Goal: Information Seeking & Learning: Learn about a topic

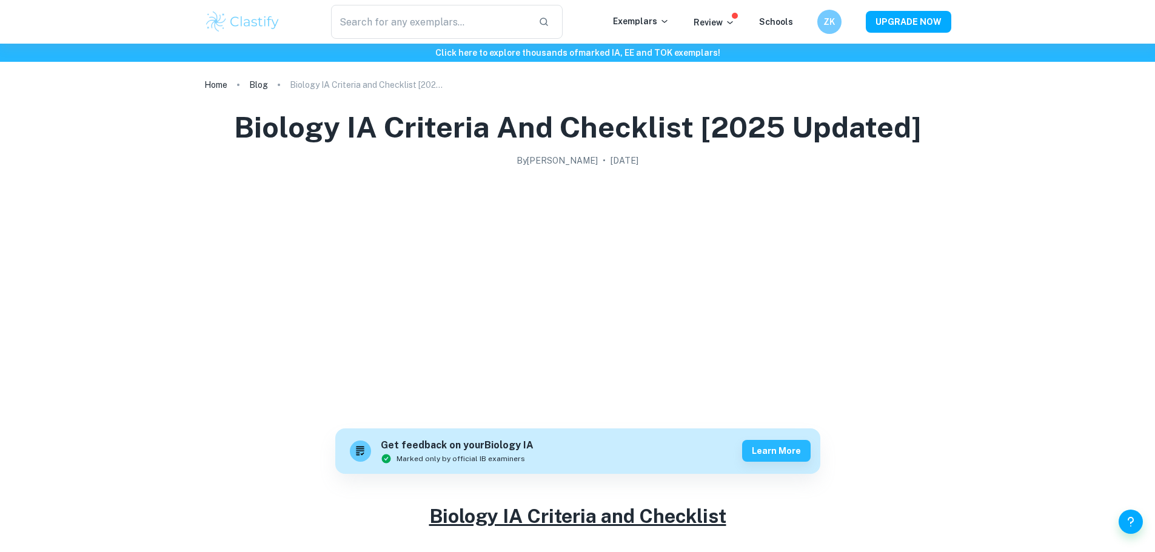
scroll to position [1715, 0]
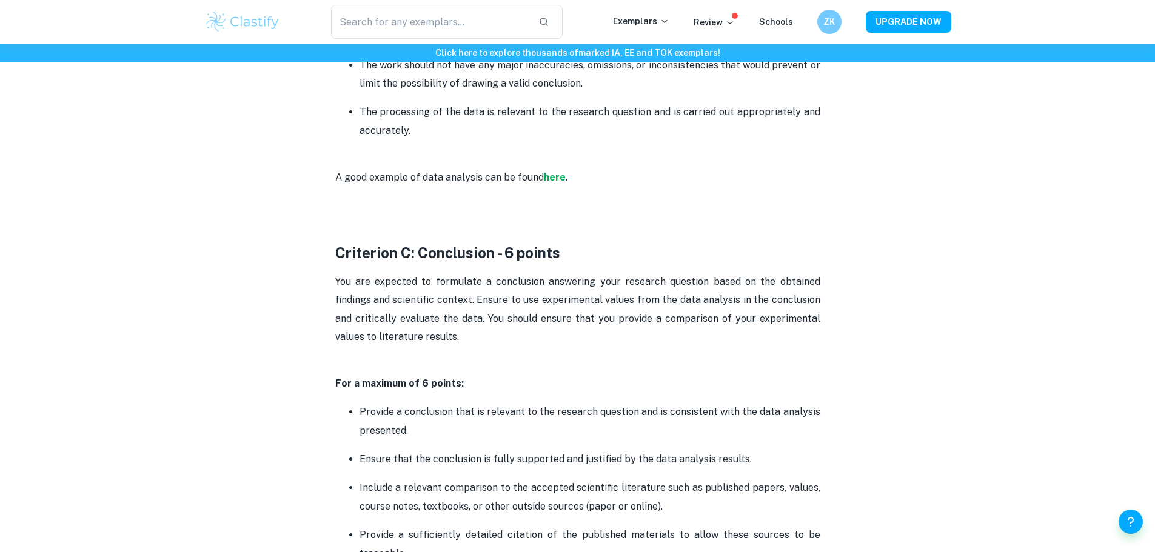
click at [601, 380] on p "For a maximum of 6 points:" at bounding box center [577, 384] width 485 height 18
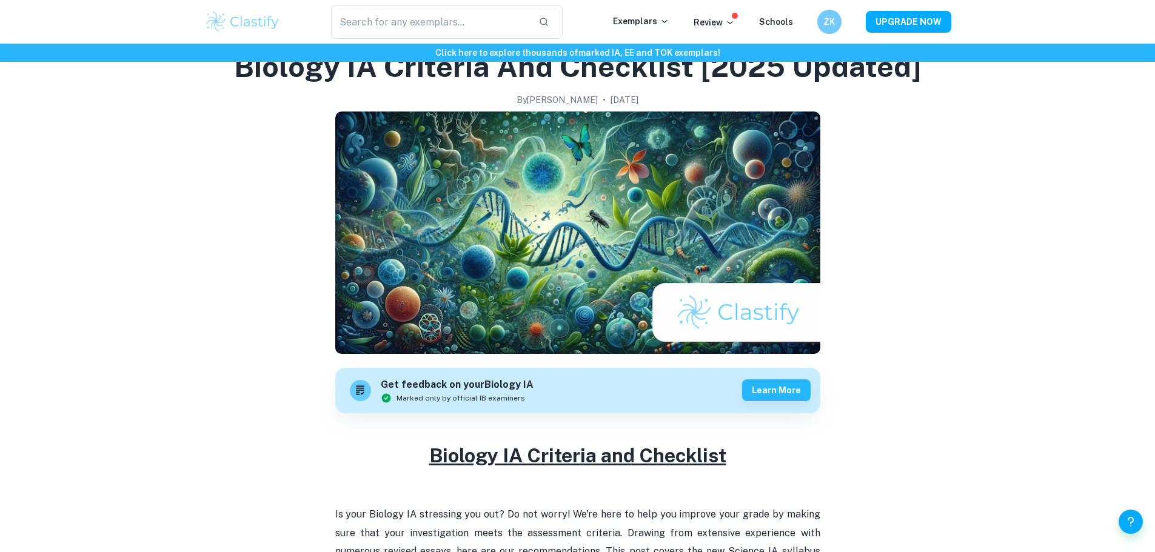
scroll to position [0, 0]
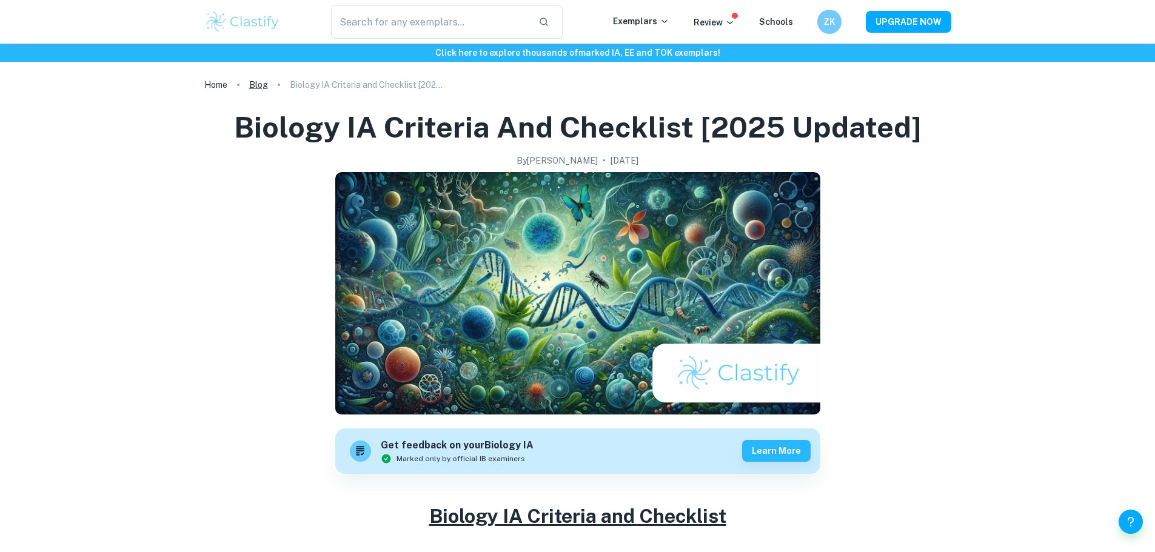
click at [258, 87] on link "Blog" at bounding box center [258, 84] width 19 height 17
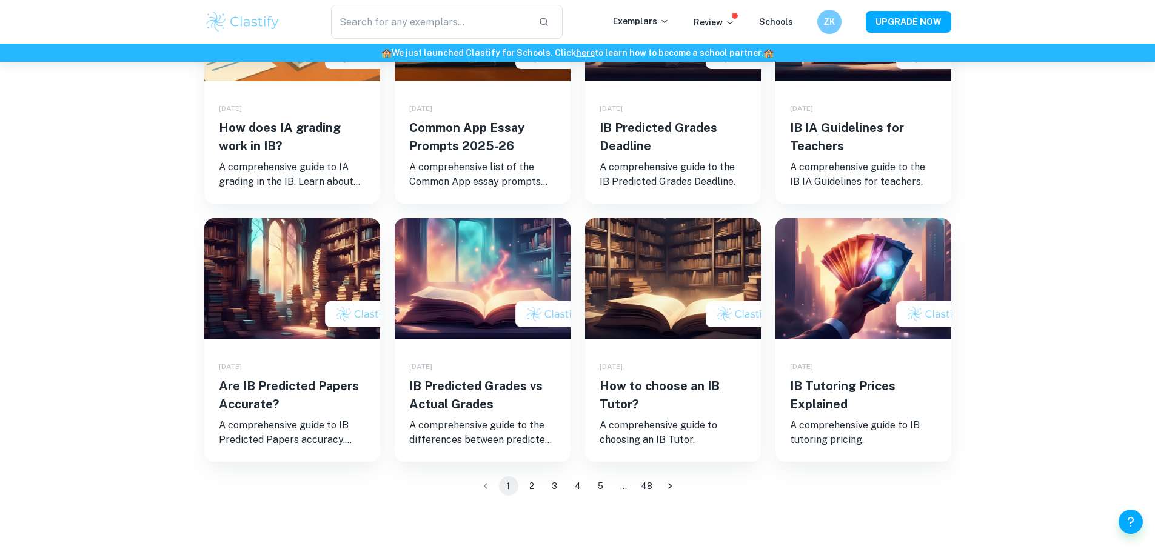
scroll to position [606, 0]
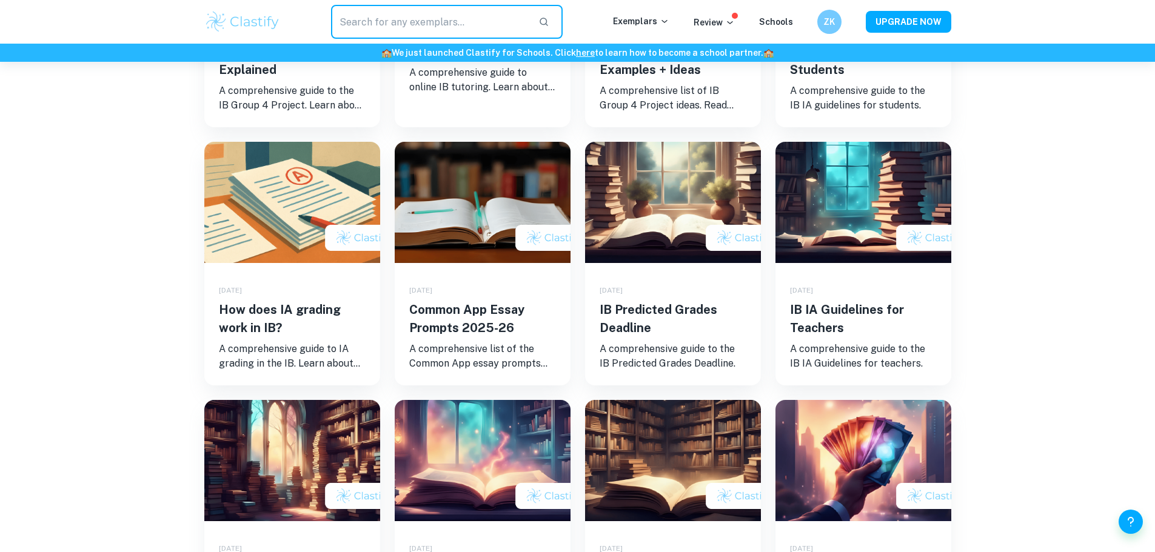
click at [409, 11] on input "text" at bounding box center [430, 22] width 198 height 34
type input "chemistry IA"
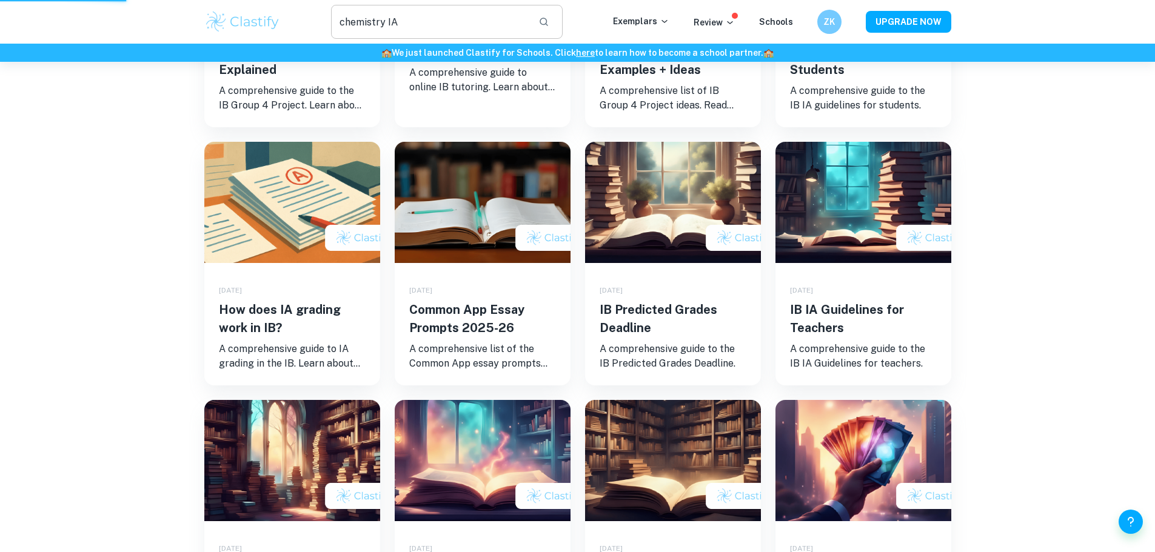
click at [549, 24] on icon "button" at bounding box center [543, 21] width 11 height 11
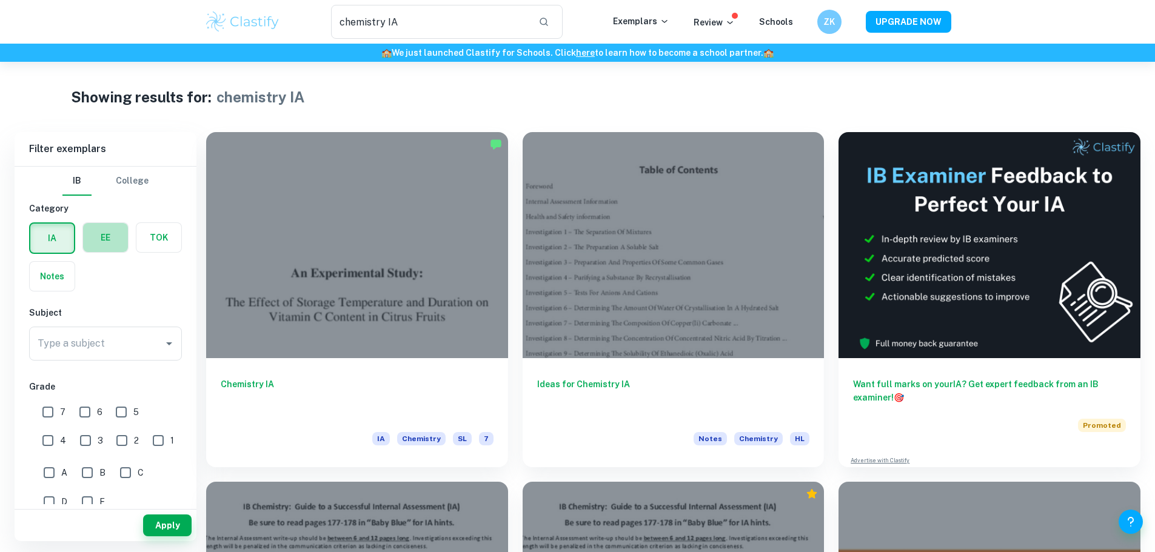
click at [104, 243] on label "button" at bounding box center [105, 237] width 45 height 29
click at [0, 0] on input "radio" at bounding box center [0, 0] width 0 height 0
click at [45, 229] on label "button" at bounding box center [52, 237] width 45 height 29
click at [0, 0] on input "radio" at bounding box center [0, 0] width 0 height 0
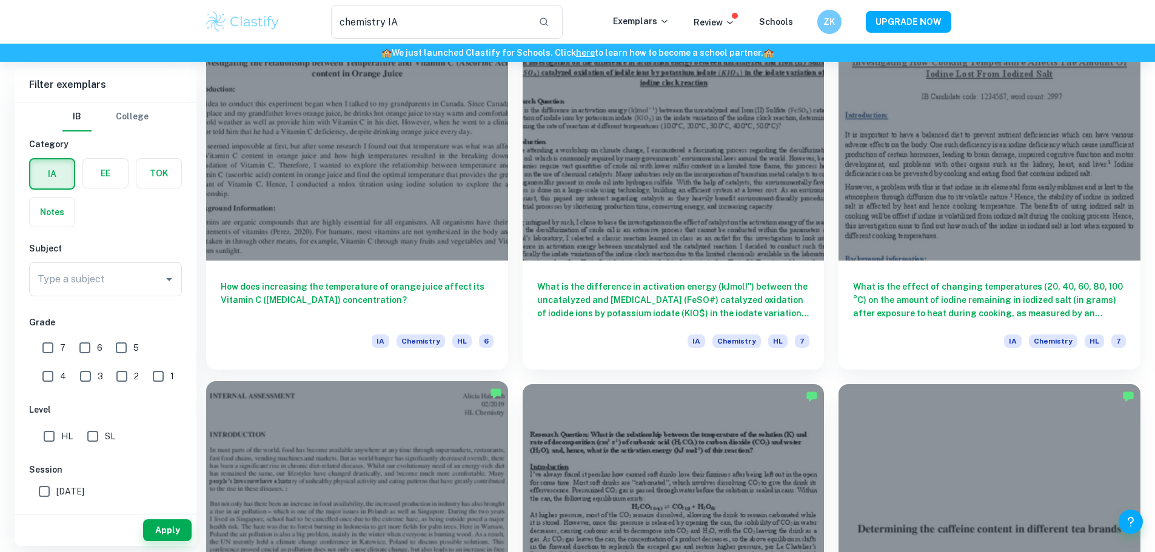
scroll to position [1273, 0]
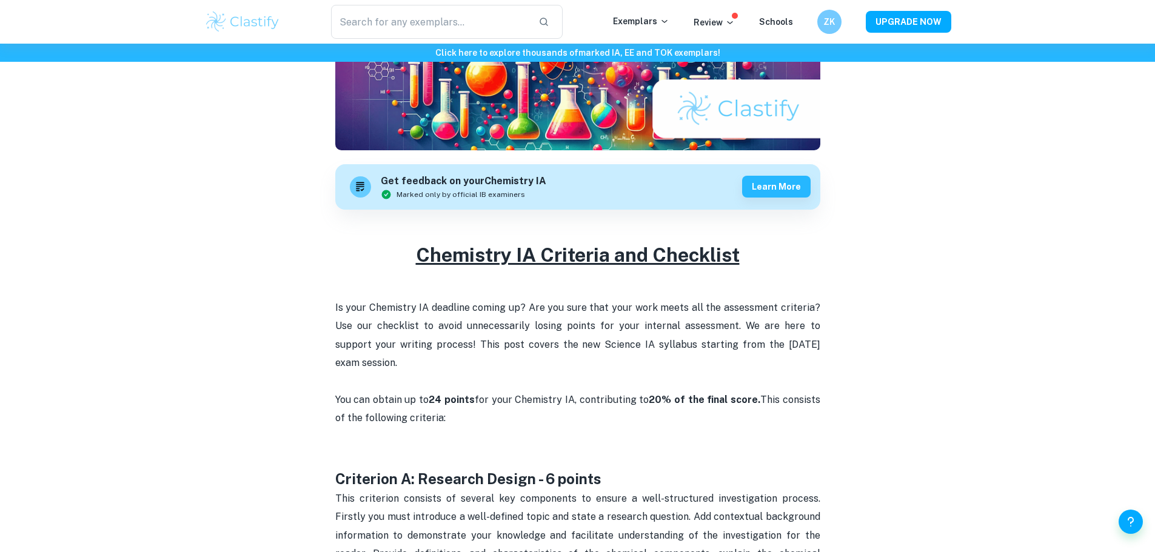
scroll to position [546, 0]
